Goal: Task Accomplishment & Management: Complete application form

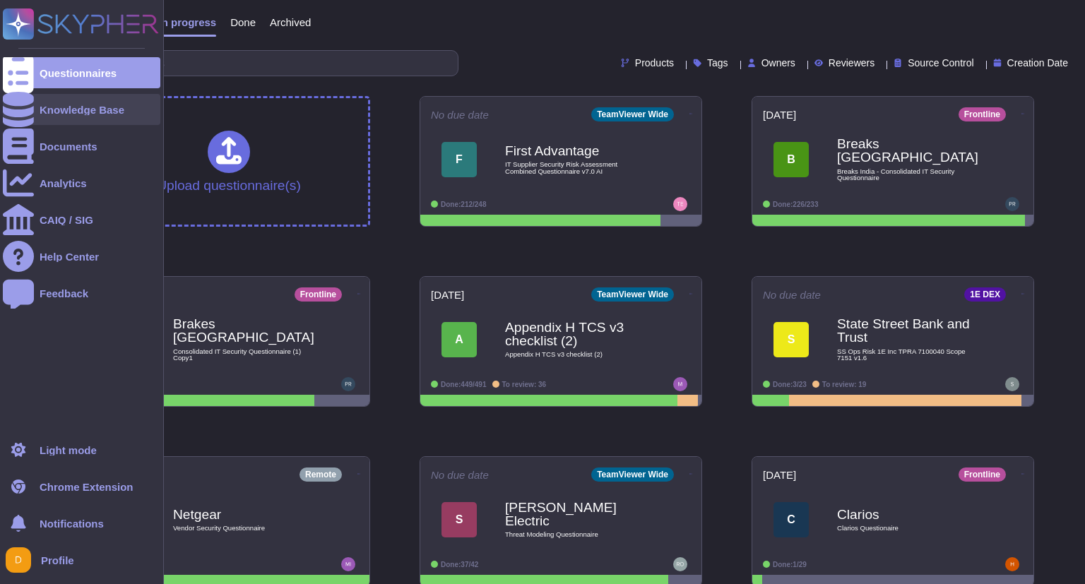
click at [22, 109] on icon at bounding box center [18, 109] width 31 height 35
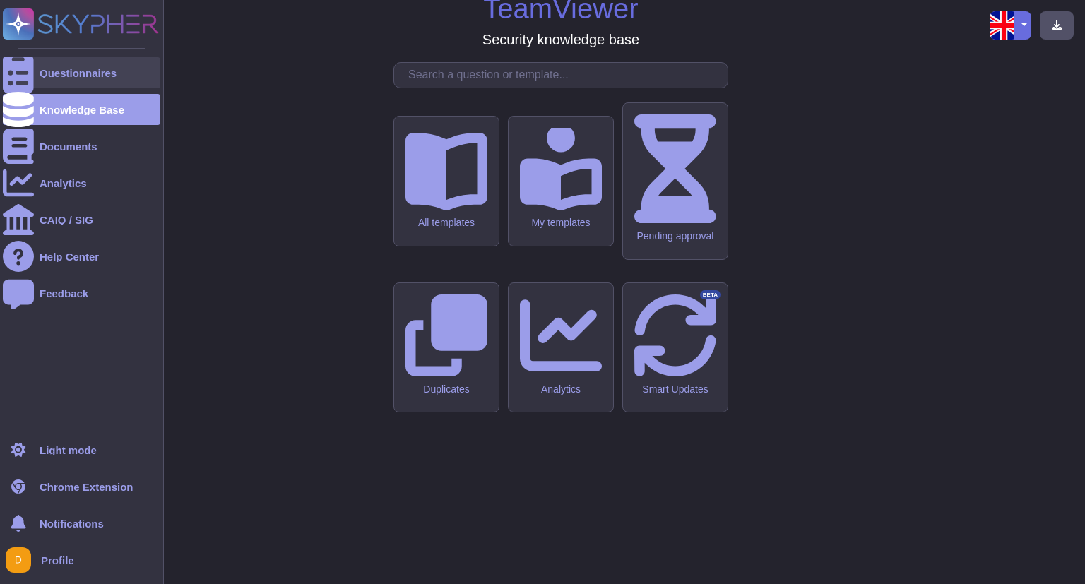
click at [70, 63] on div "Questionnaires" at bounding box center [81, 72] width 157 height 31
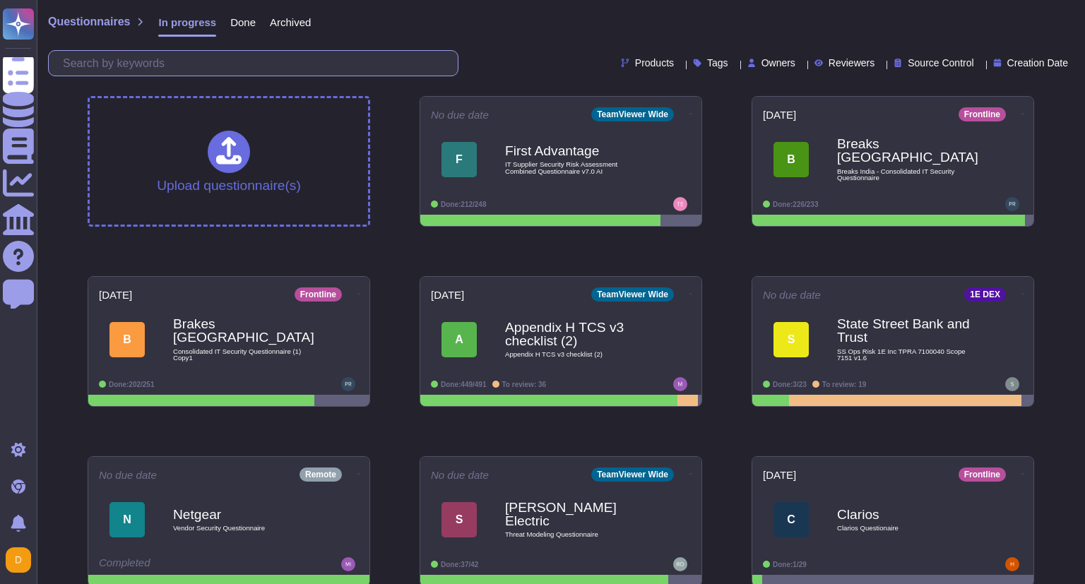
click at [193, 69] on input "text" at bounding box center [257, 63] width 402 height 25
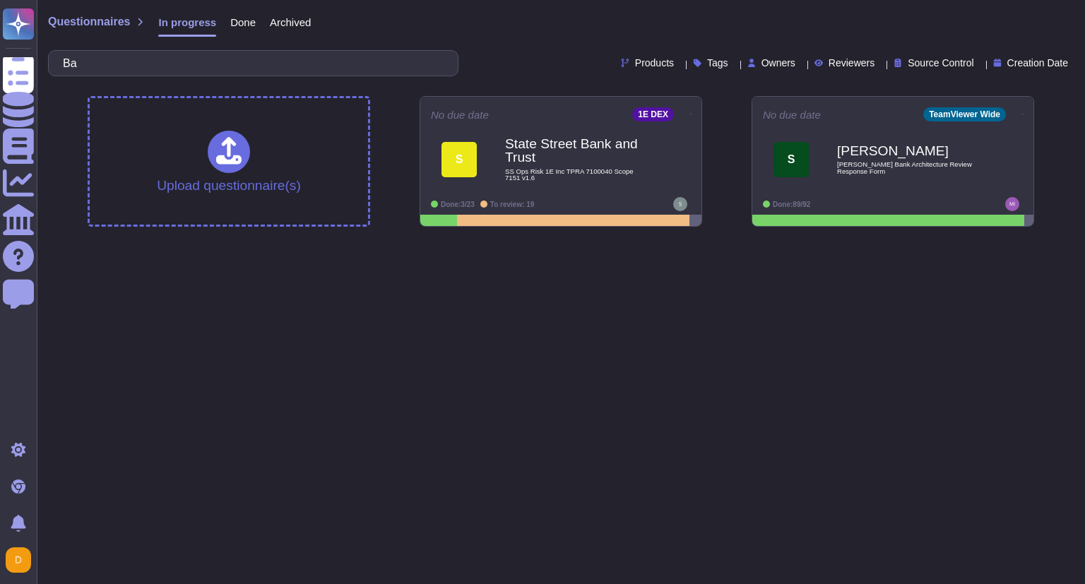
click at [245, 25] on span "Done" at bounding box center [242, 22] width 25 height 11
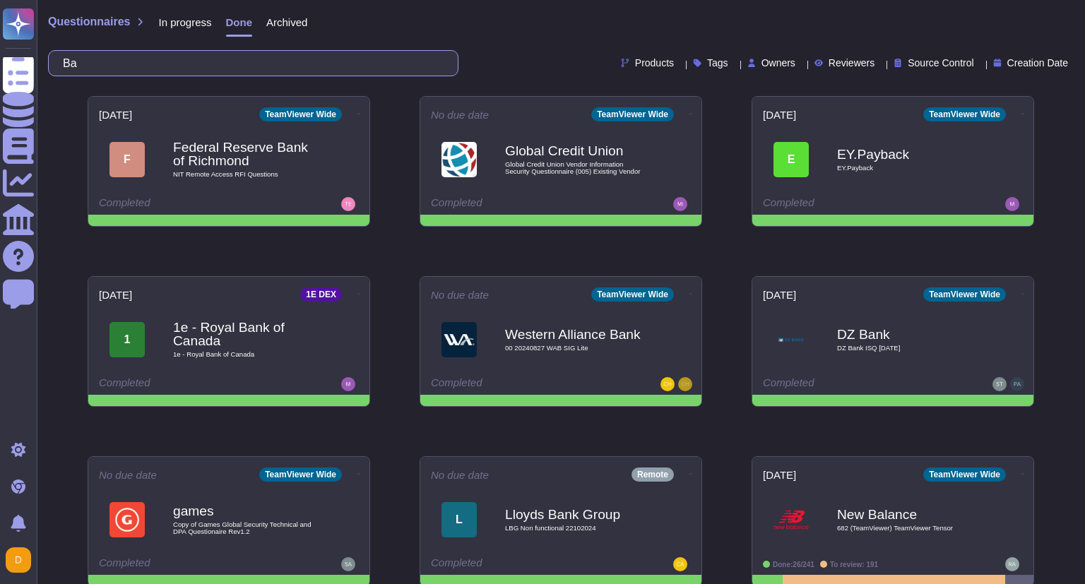
click at [190, 66] on input "Ba" at bounding box center [250, 63] width 388 height 25
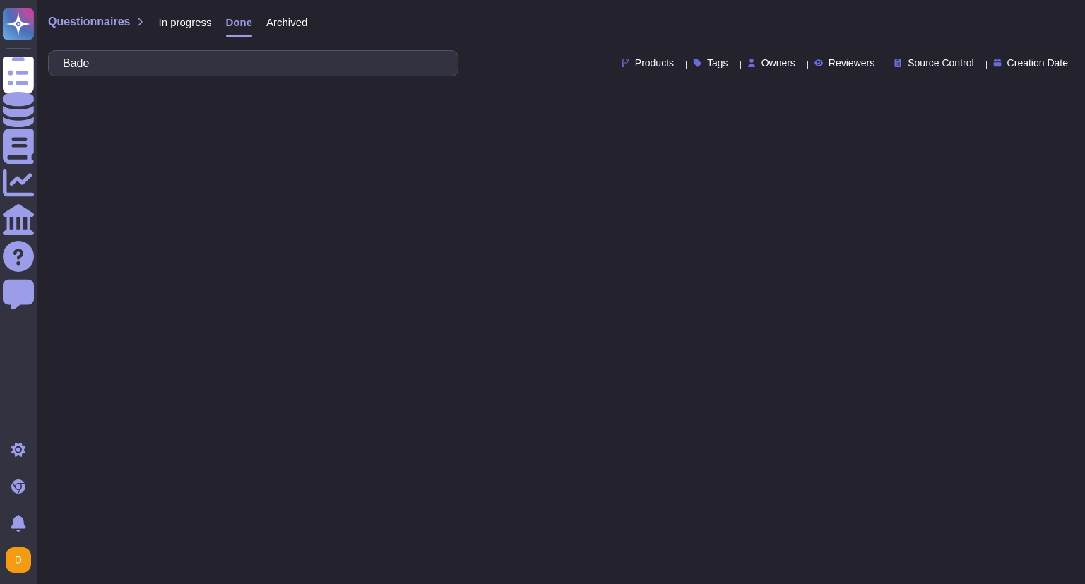
click at [294, 18] on span "Archived" at bounding box center [286, 22] width 41 height 11
click at [227, 59] on input "Bade" at bounding box center [250, 63] width 388 height 25
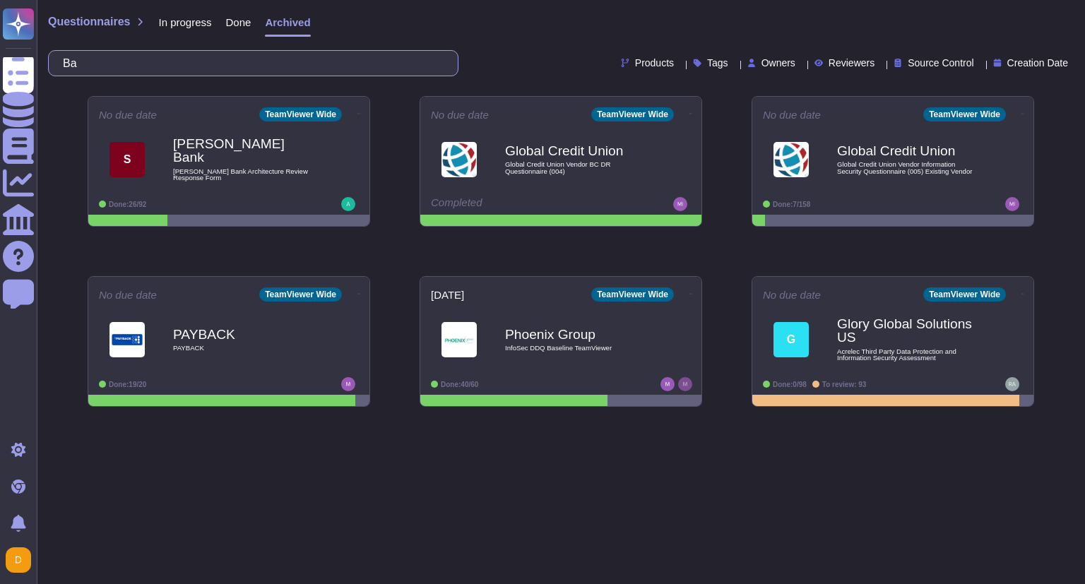
type input "B"
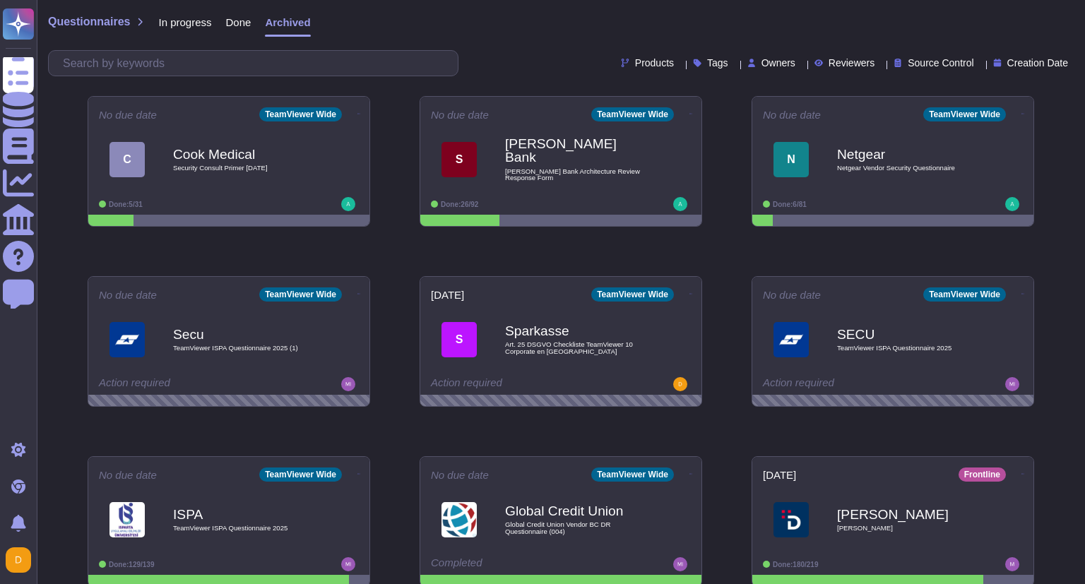
click at [194, 21] on span "In progress" at bounding box center [184, 22] width 53 height 11
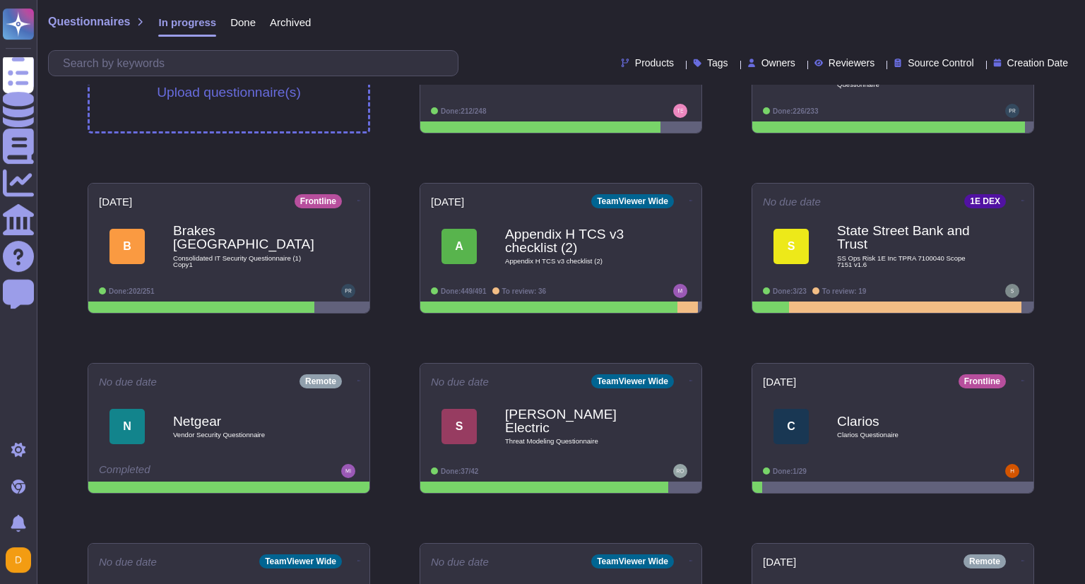
scroll to position [225, 0]
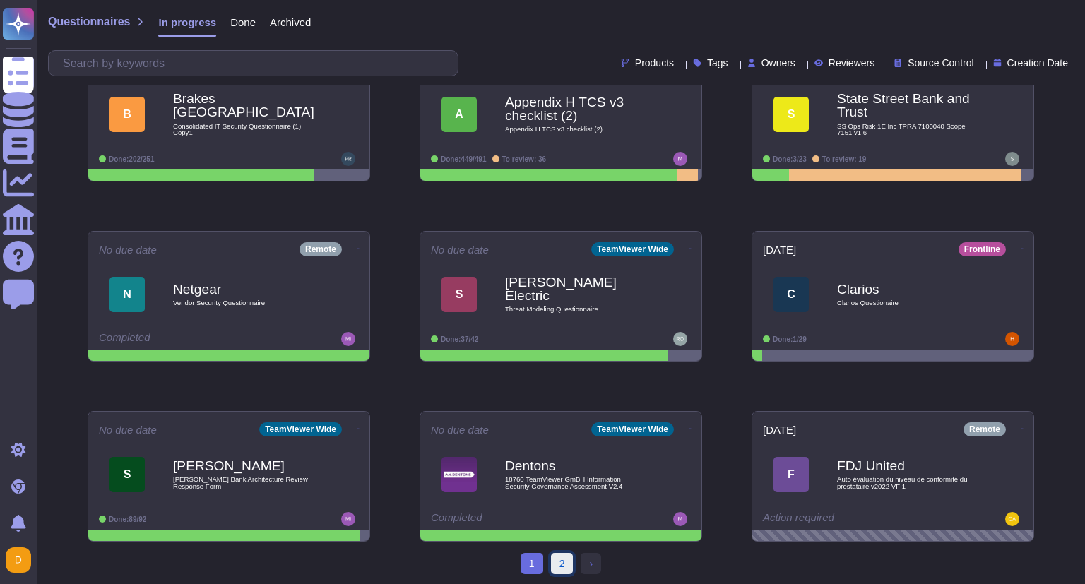
click at [561, 561] on link "2" at bounding box center [562, 563] width 23 height 21
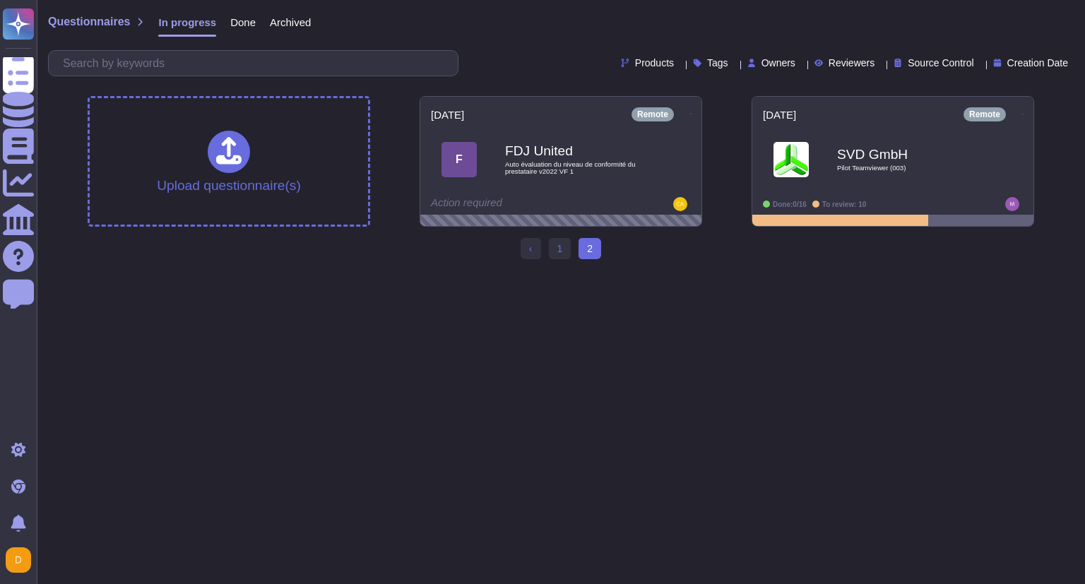
click at [239, 32] on div "Done" at bounding box center [236, 25] width 40 height 28
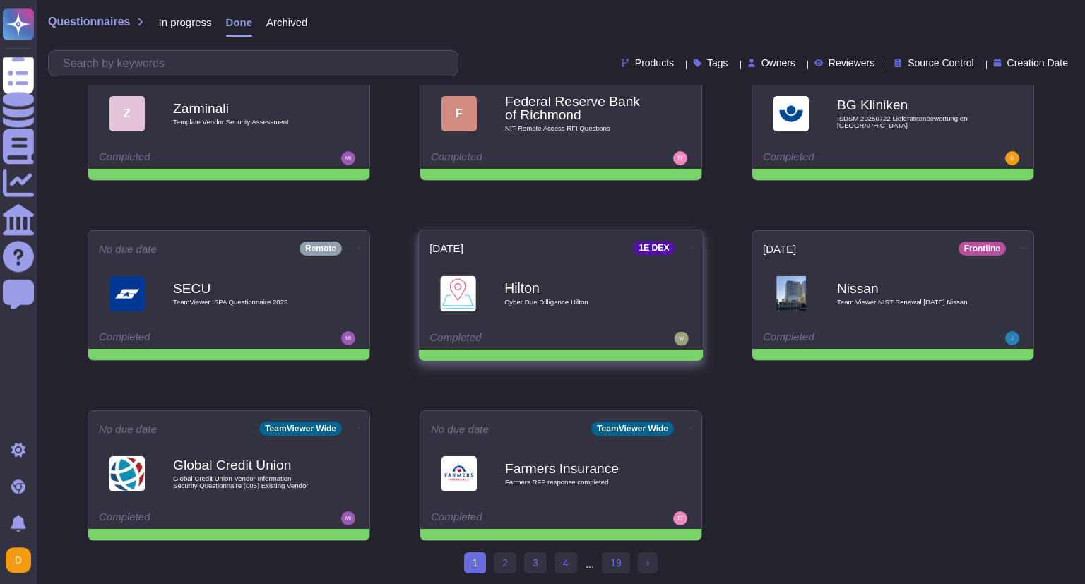
scroll to position [212, 0]
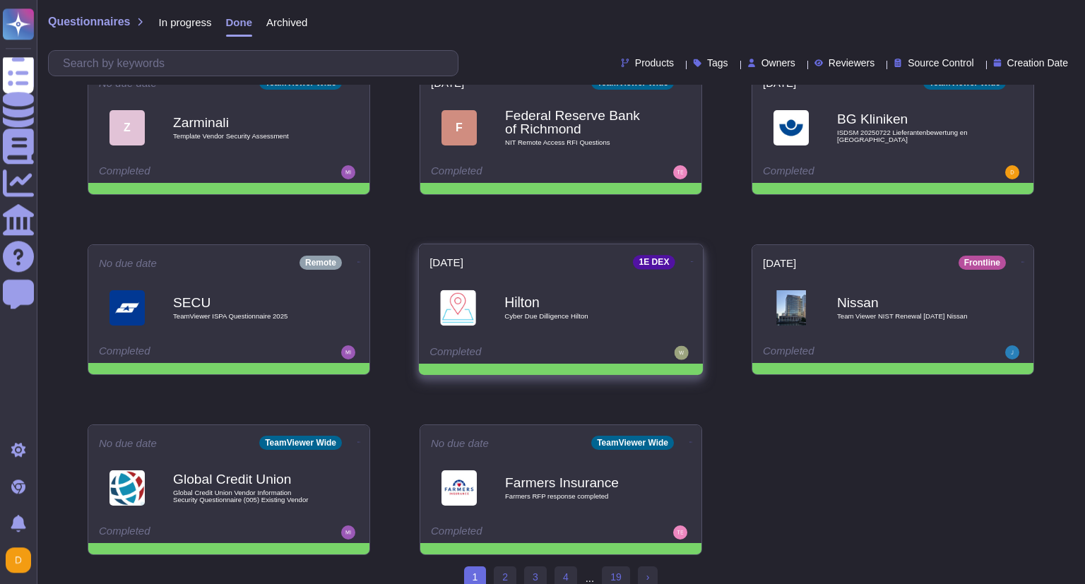
click at [540, 285] on div "Hilton Cyber Due Dilligence Hilton" at bounding box center [575, 307] width 143 height 57
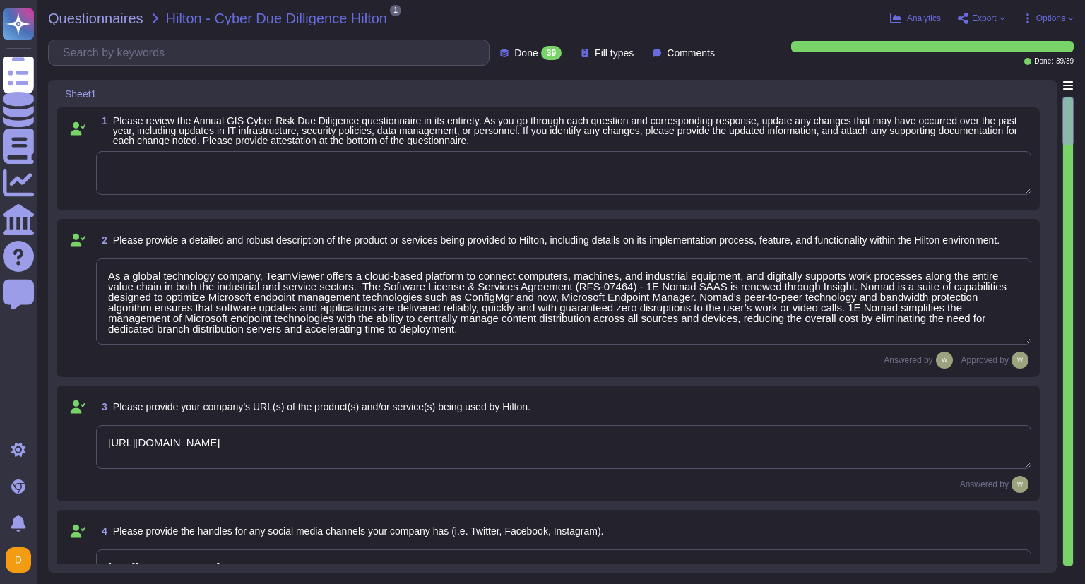
type textarea "As a global technology company, TeamViewer offers a cloud-based platform to con…"
type textarea "[URL][DOMAIN_NAME]"
type textarea "The product is deployed globally at [GEOGRAPHIC_DATA] Corporate and over 100 Pr…"
type textarea "The Security organization at TeamViewer is comprised of 40+ FTEs led by the Chi…"
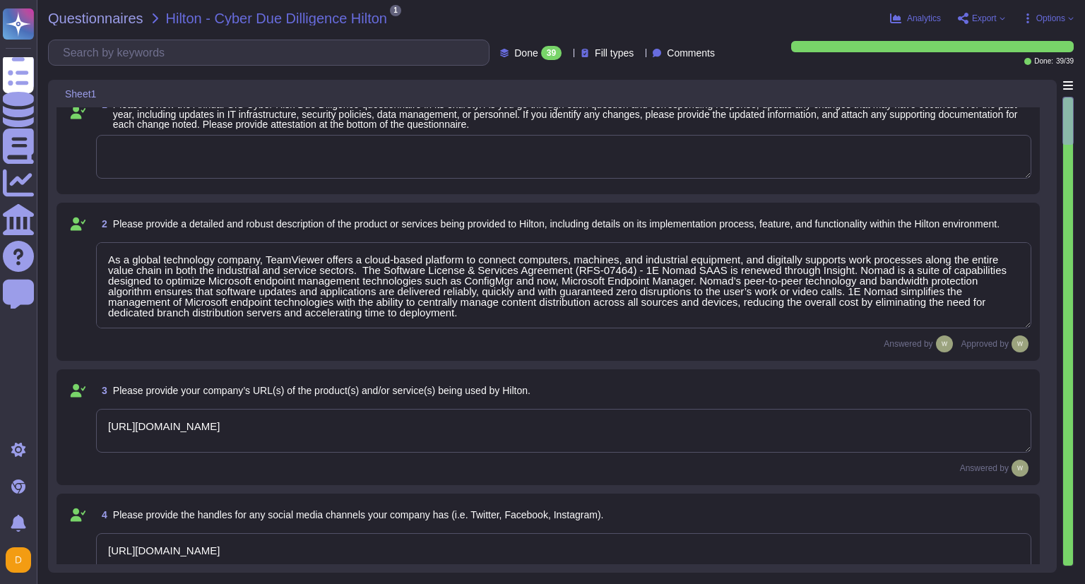
type textarea "At TeamViewer, we prioritize security training for our employees, conducting it…"
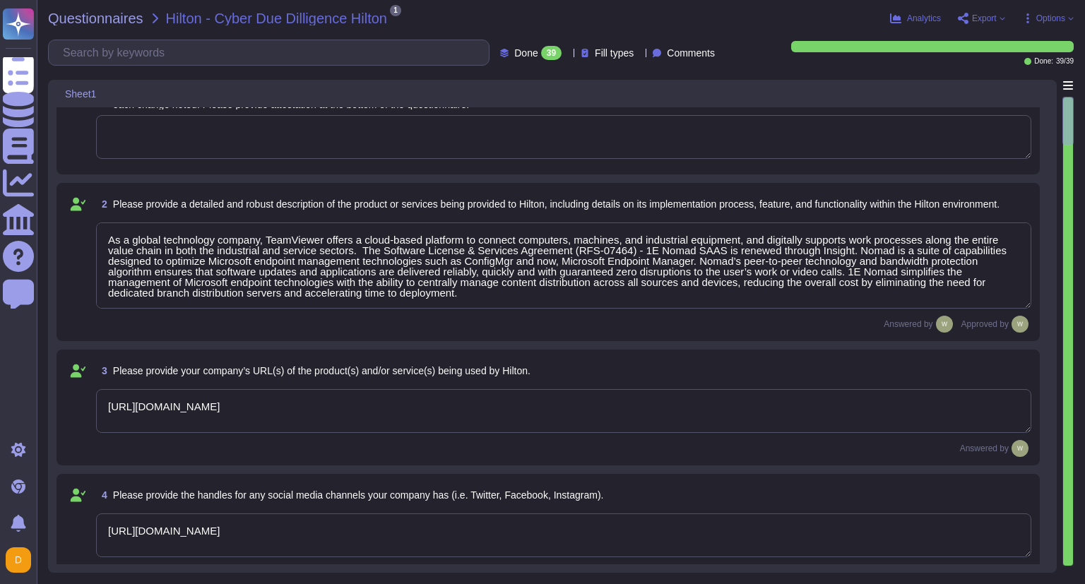
scroll to position [1, 0]
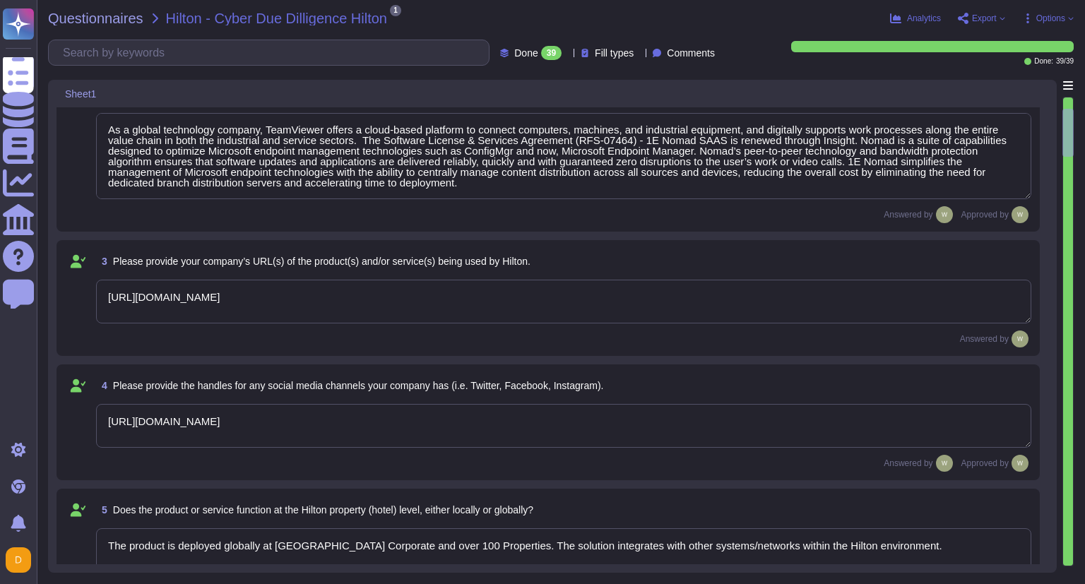
type textarea "New employees are trained for an average of two months as part of TeamViewer's …"
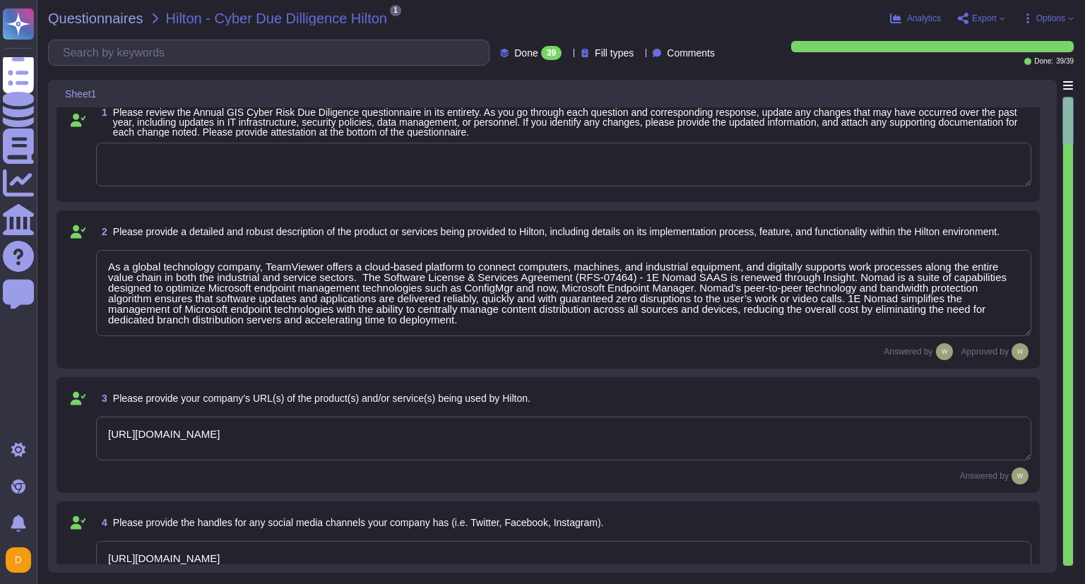
scroll to position [0, 0]
